Goal: Consume media (video, audio)

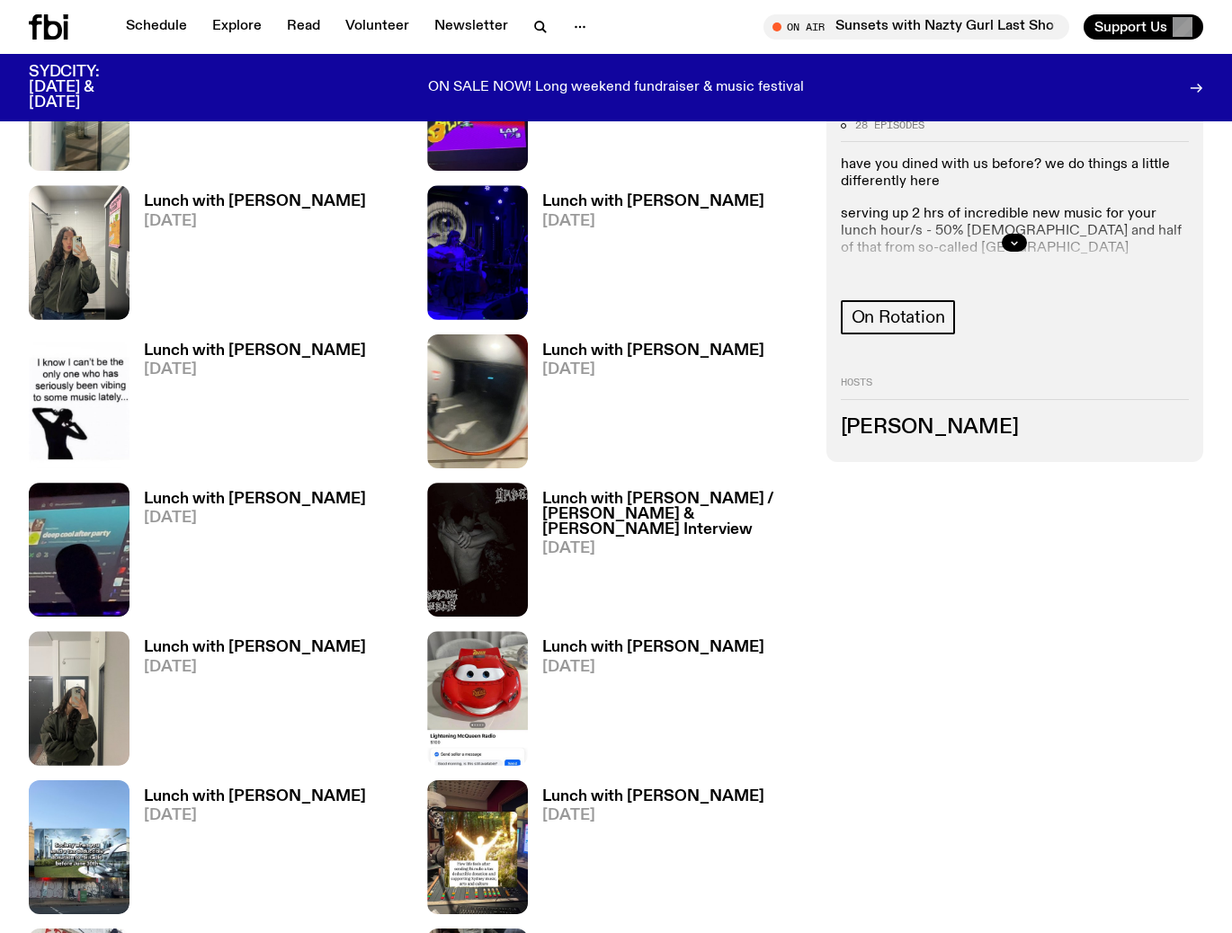
scroll to position [1235, 0]
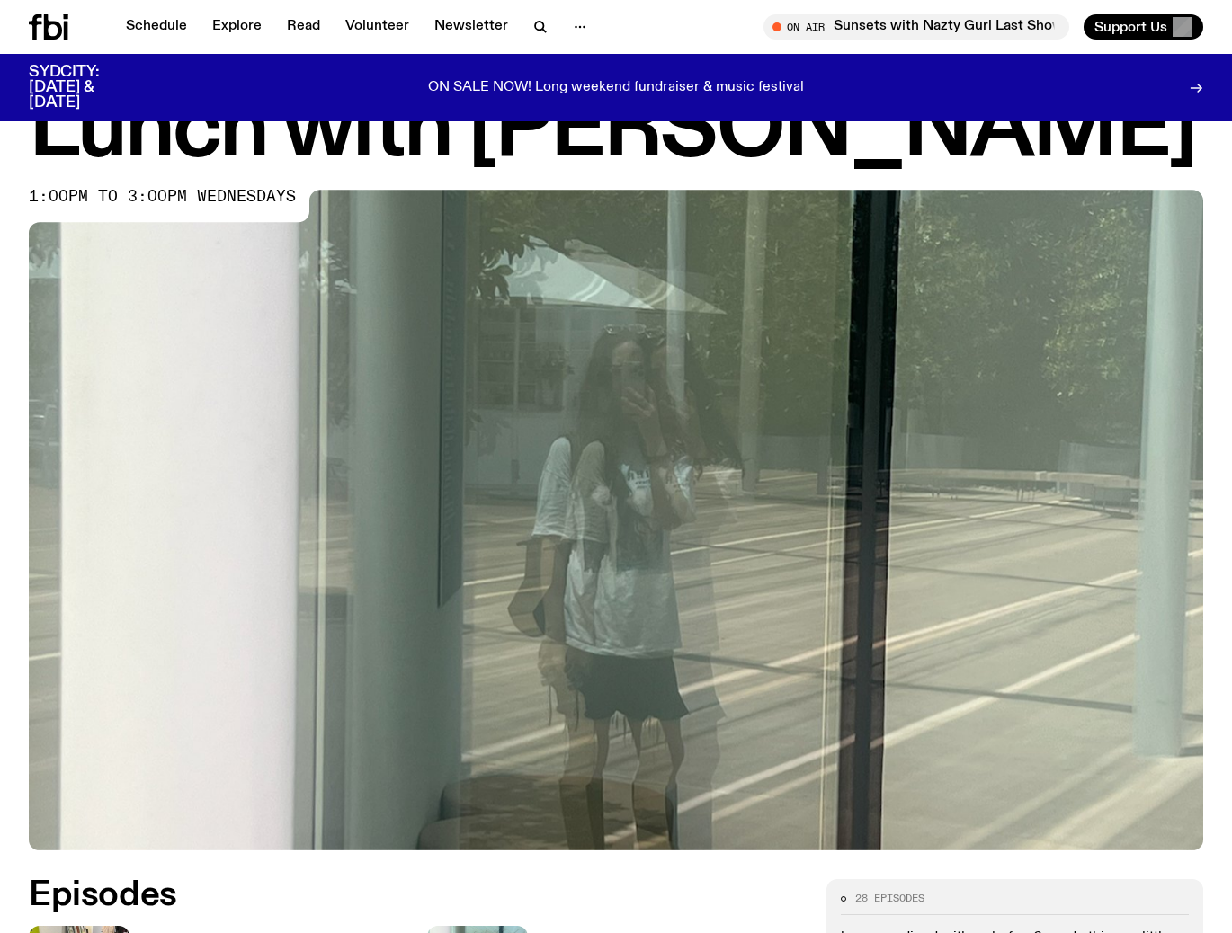
click at [540, 302] on img at bounding box center [616, 520] width 1174 height 661
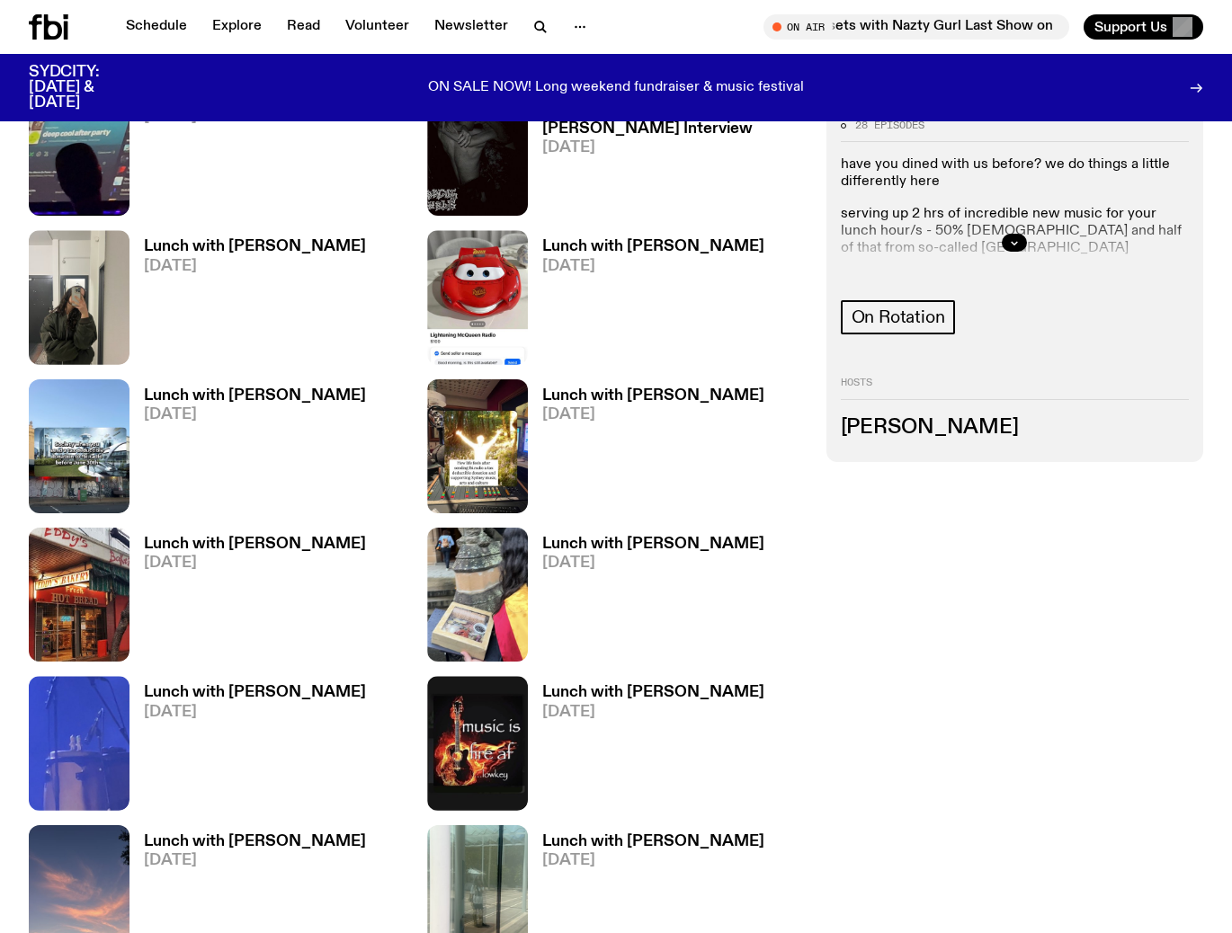
scroll to position [965, 0]
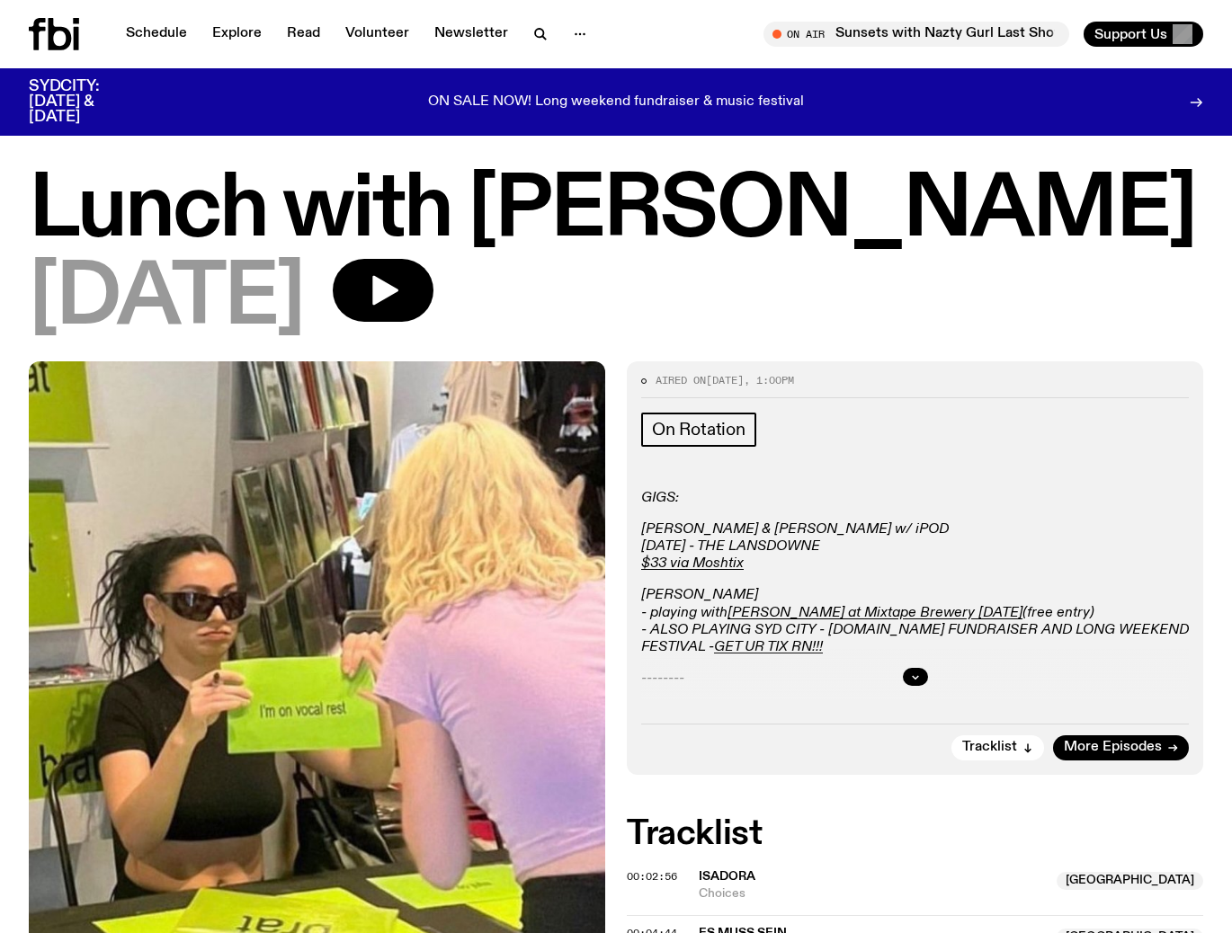
click at [457, 252] on h1 "Lunch with [PERSON_NAME]" at bounding box center [616, 211] width 1174 height 81
click at [401, 277] on icon "button" at bounding box center [383, 290] width 36 height 36
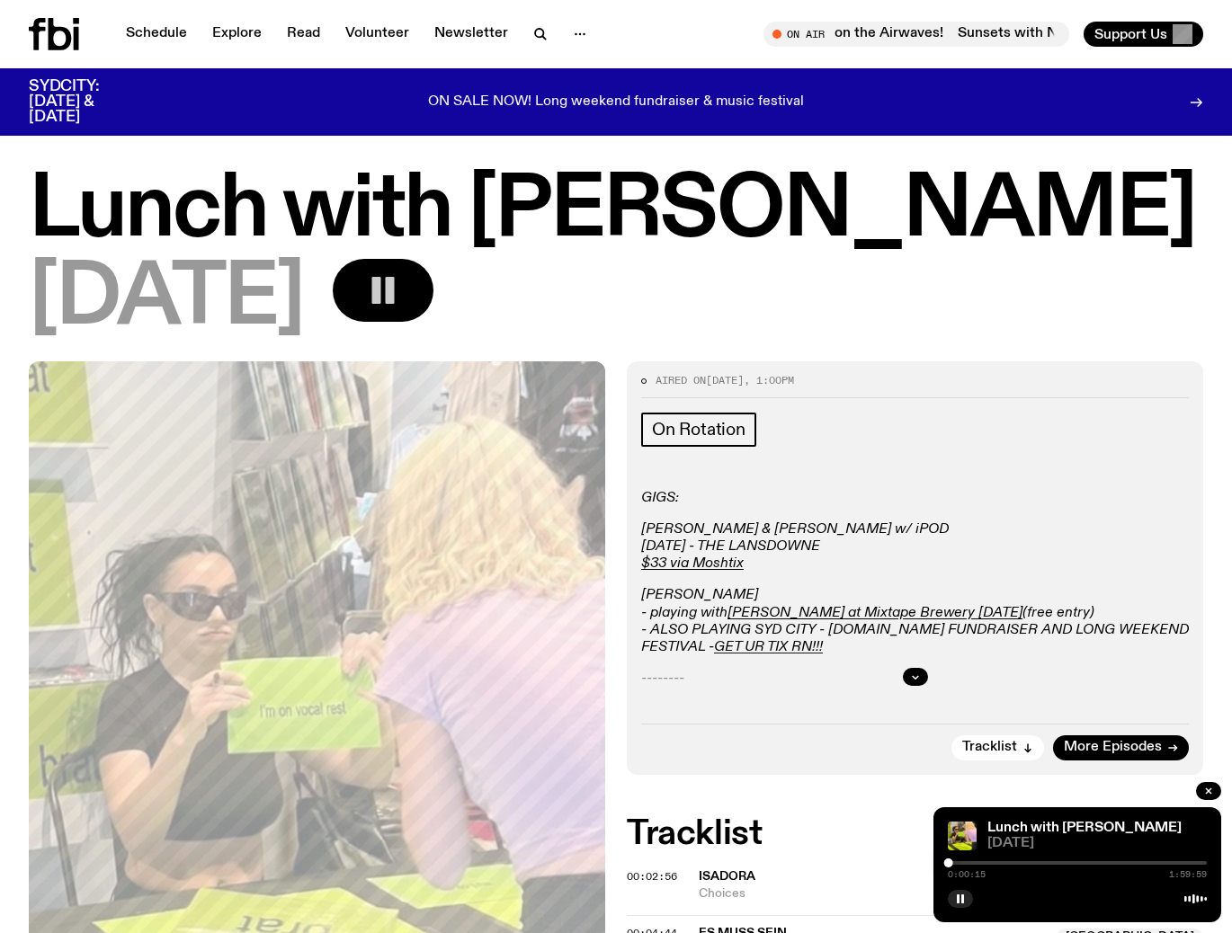
click at [425, 314] on button "button" at bounding box center [383, 290] width 101 height 63
